Goal: Information Seeking & Learning: Learn about a topic

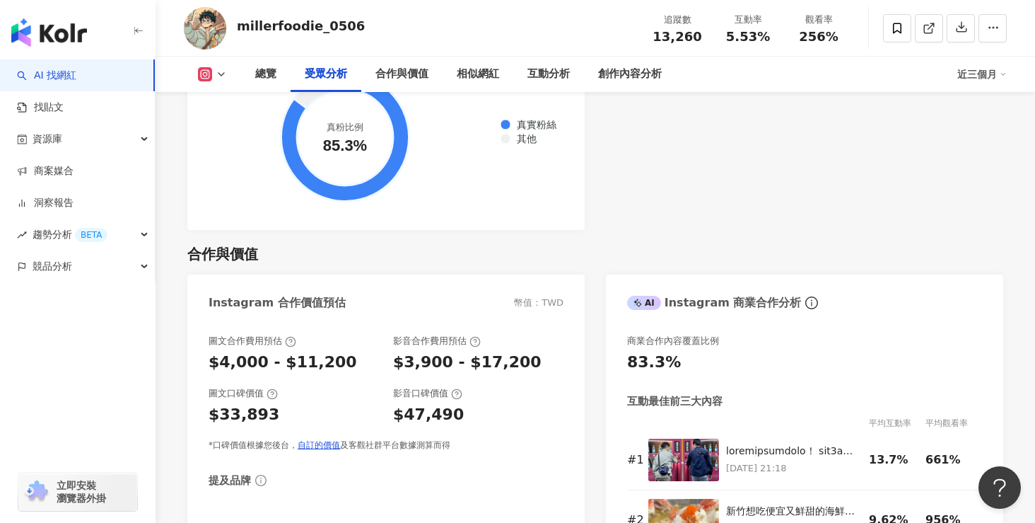
click at [506, 270] on div "合作與價值 Instagram 合作價值預估 幣值：TWD 圖文合作費用預估 $4,000 - $11,200 影音合作費用預估 $3,900 - $17,2…" at bounding box center [595, 431] width 816 height 402
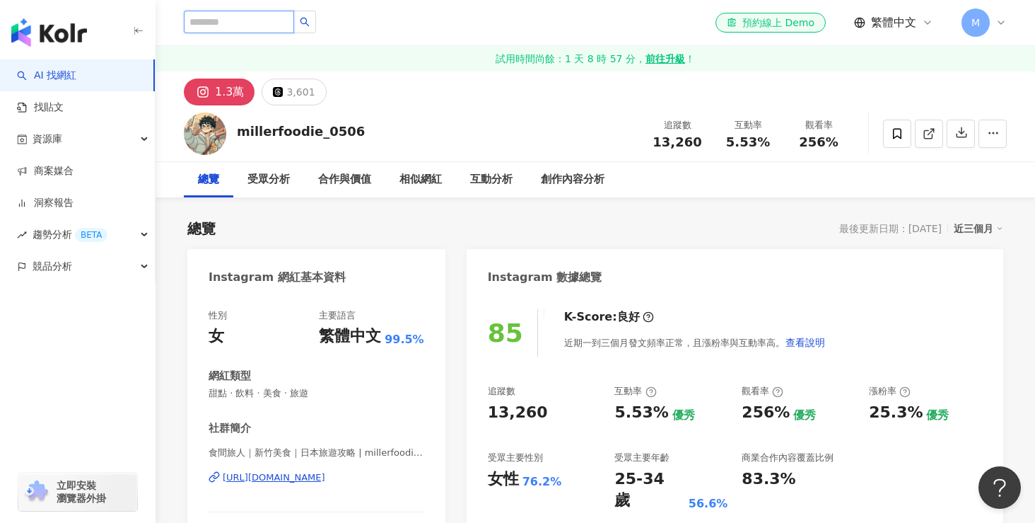
click at [230, 28] on input "search" at bounding box center [239, 22] width 110 height 23
type input "*"
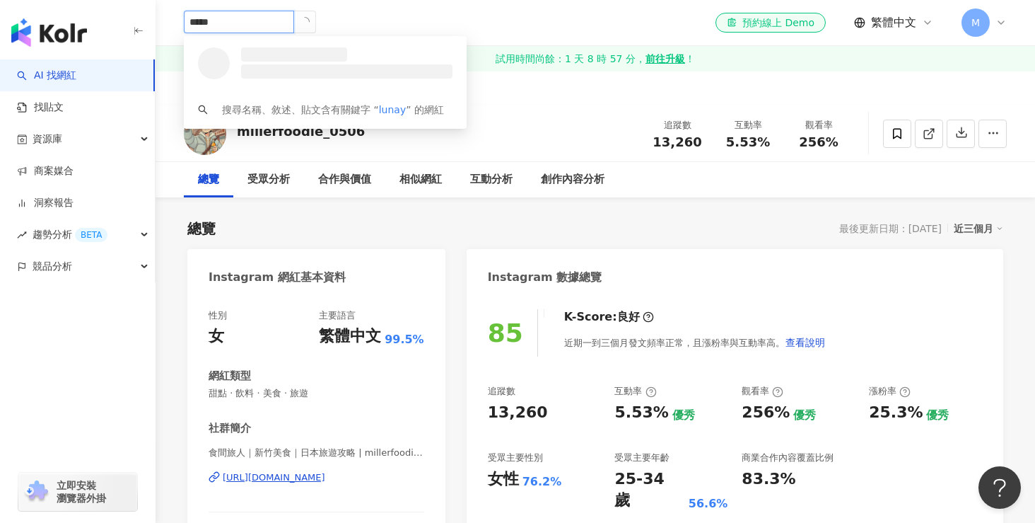
type input "******"
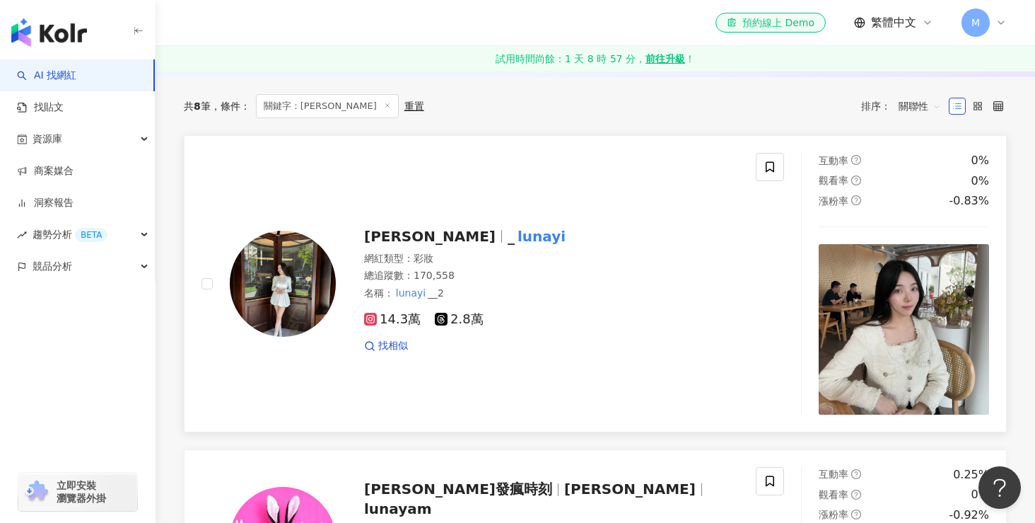
scroll to position [169, 0]
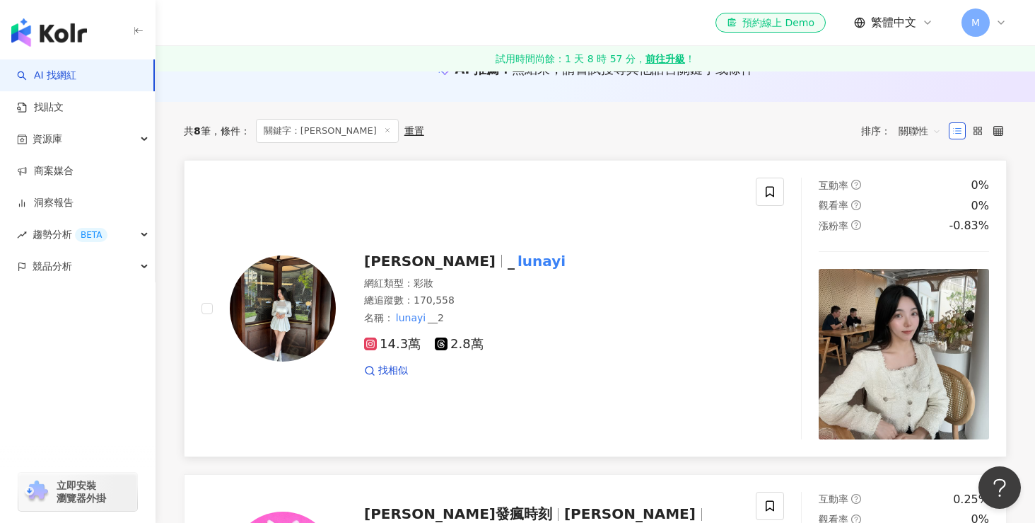
click at [402, 257] on span "[PERSON_NAME]" at bounding box center [430, 260] width 132 height 17
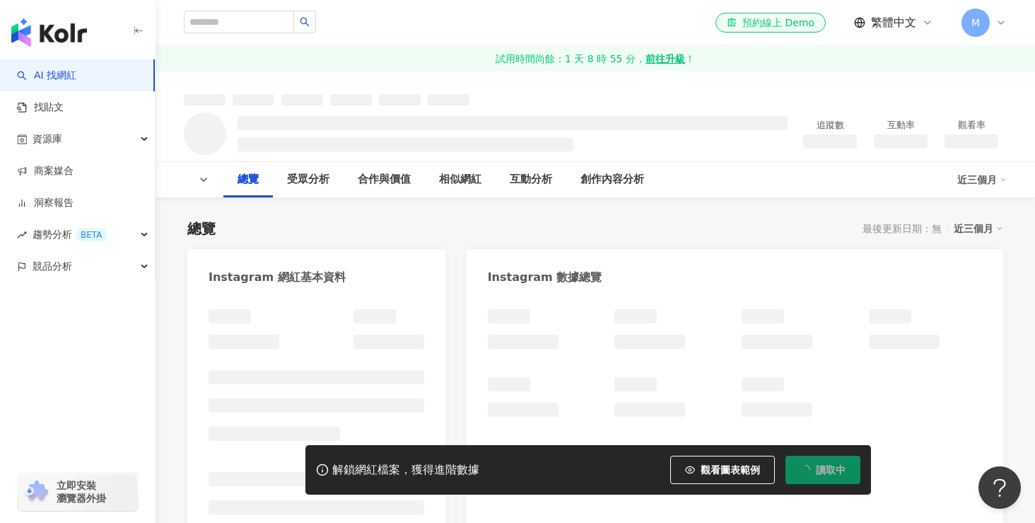
scroll to position [141, 0]
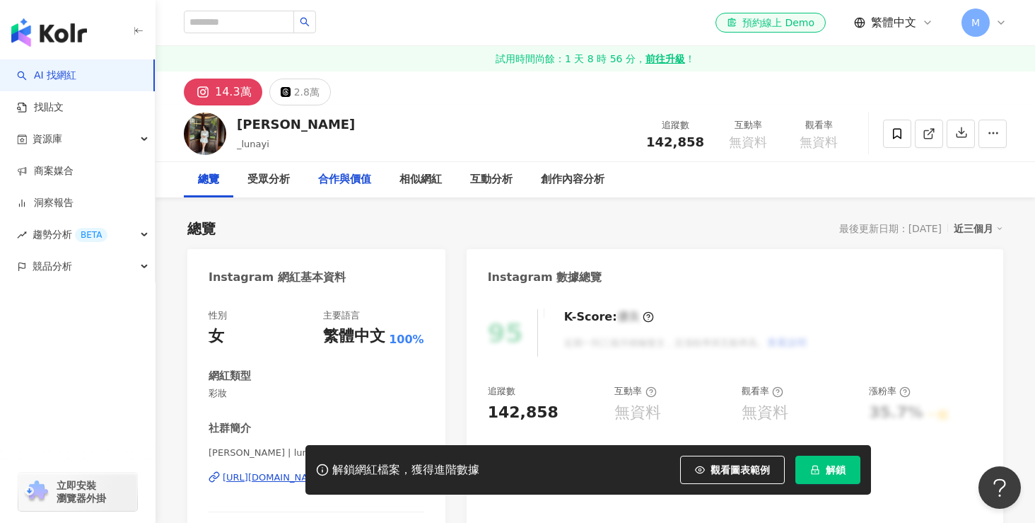
click at [351, 186] on div "合作與價值" at bounding box center [344, 179] width 53 height 17
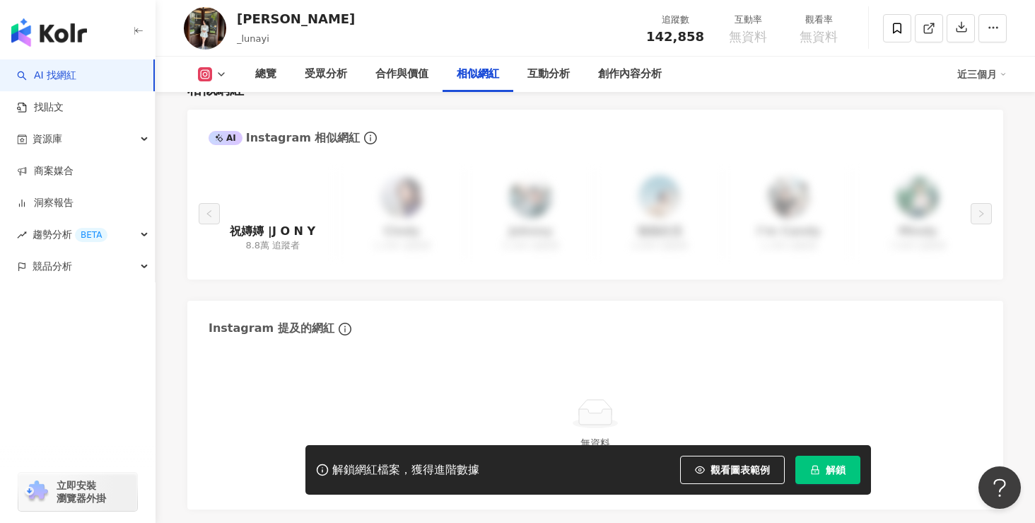
scroll to position [2375, 0]
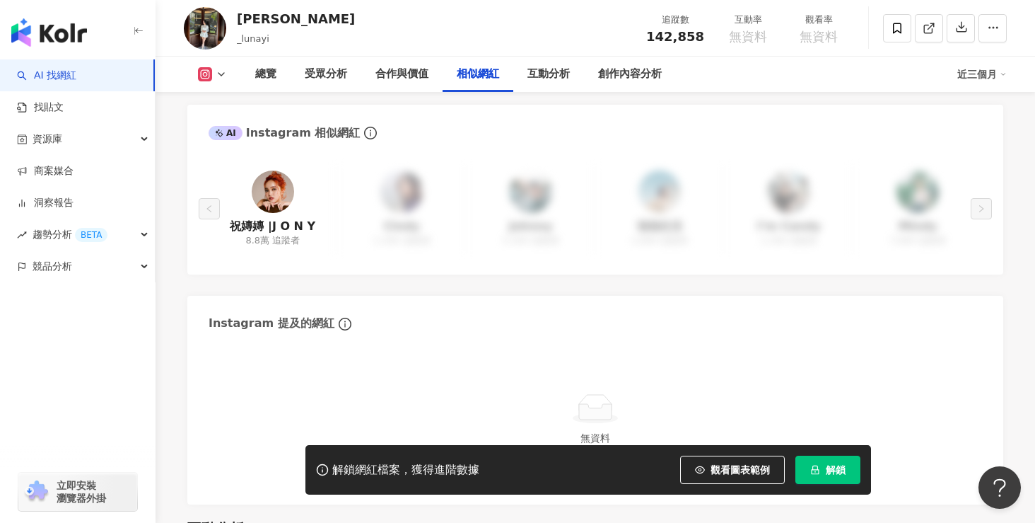
click at [272, 173] on img at bounding box center [273, 191] width 42 height 42
